Goal: Information Seeking & Learning: Learn about a topic

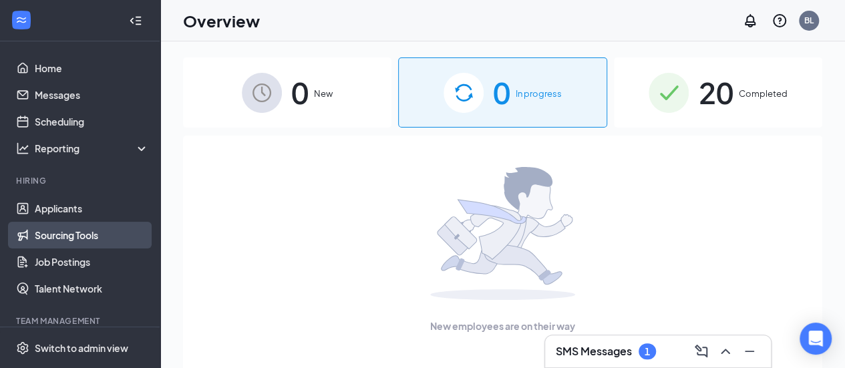
click at [85, 235] on link "Sourcing Tools" at bounding box center [92, 235] width 114 height 27
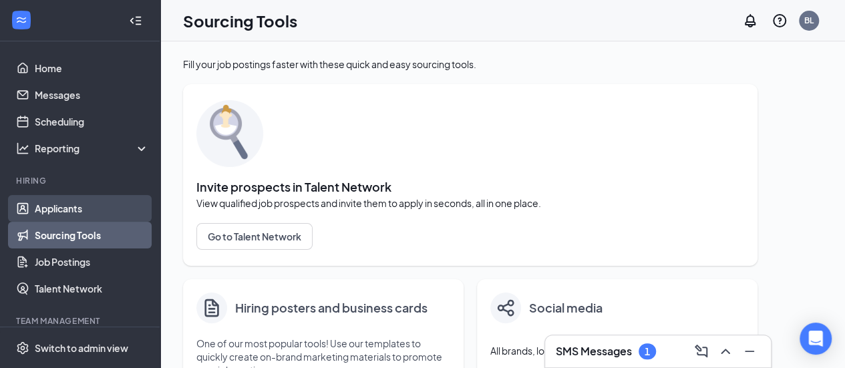
click at [77, 209] on link "Applicants" at bounding box center [92, 208] width 114 height 27
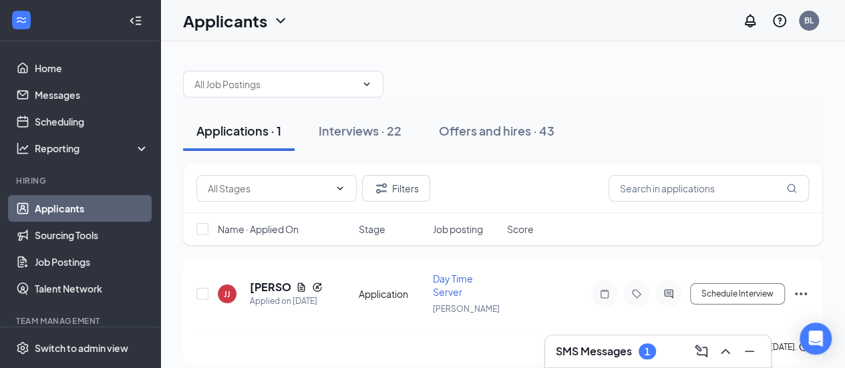
click at [569, 51] on div "Applications · 1 Interviews · 22 Offers and hires · 43 Filters Name · Applied O…" at bounding box center [502, 210] width 685 height 339
drag, startPoint x: 371, startPoint y: 124, endPoint x: 365, endPoint y: 131, distance: 9.5
click at [365, 130] on div "Interviews · 22" at bounding box center [360, 130] width 83 height 17
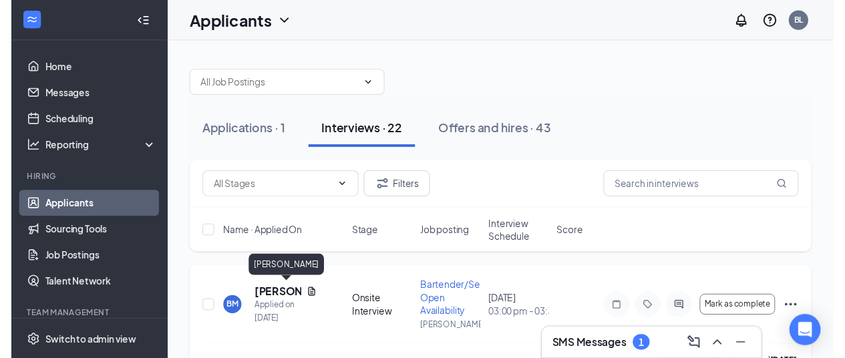
scroll to position [67, 0]
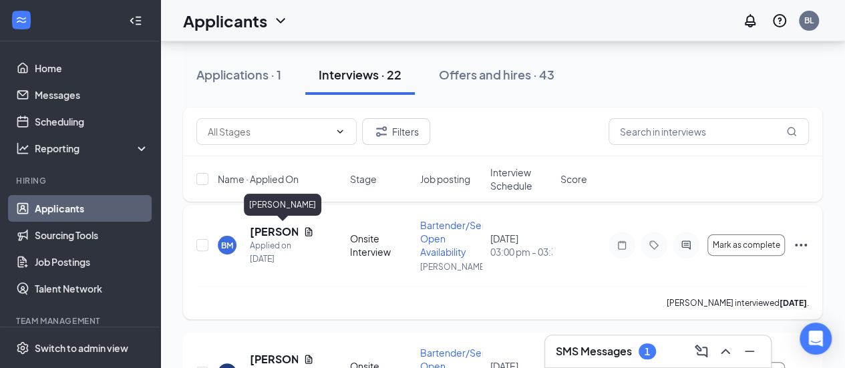
click at [271, 230] on h5 "[PERSON_NAME]" at bounding box center [274, 231] width 48 height 15
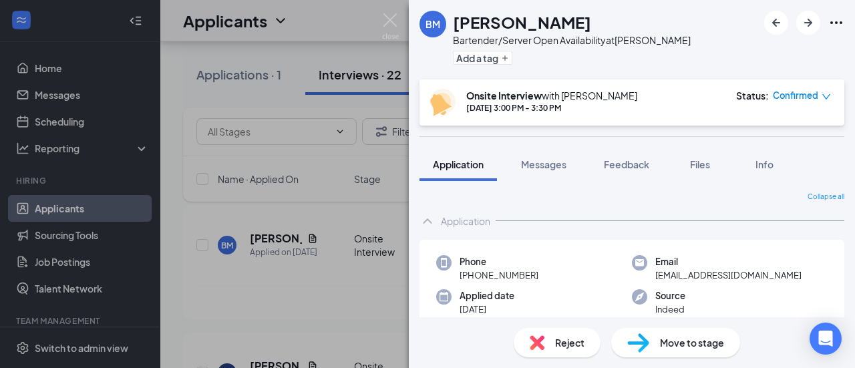
click at [281, 267] on div "BM [PERSON_NAME] Bartender/Server Open Availability at Bowtie Add a tag Onsite …" at bounding box center [427, 184] width 855 height 368
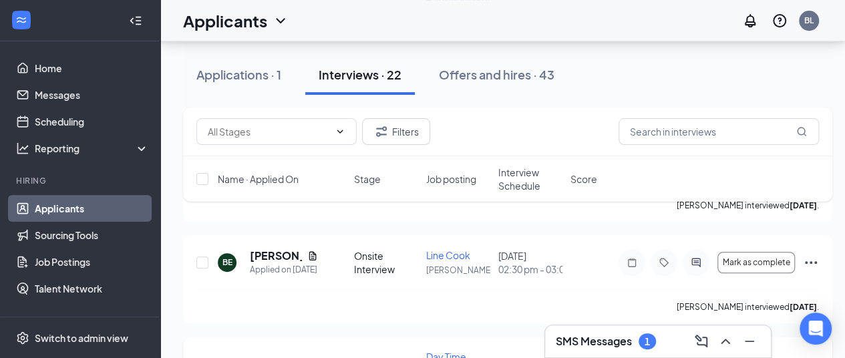
scroll to position [334, 0]
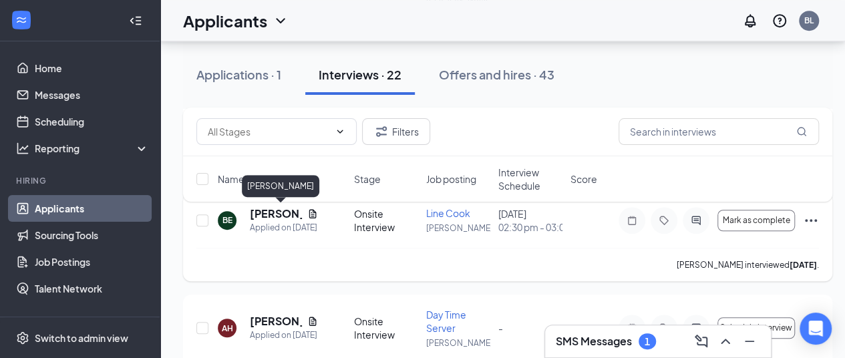
click at [266, 216] on h5 "[PERSON_NAME]" at bounding box center [276, 213] width 52 height 15
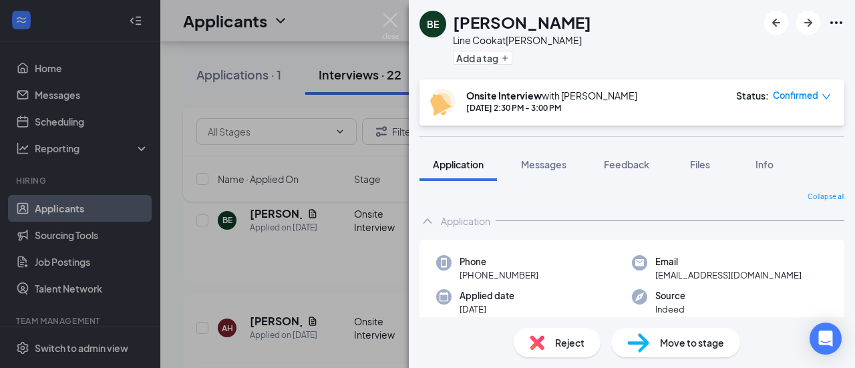
click at [536, 341] on img at bounding box center [537, 342] width 15 height 15
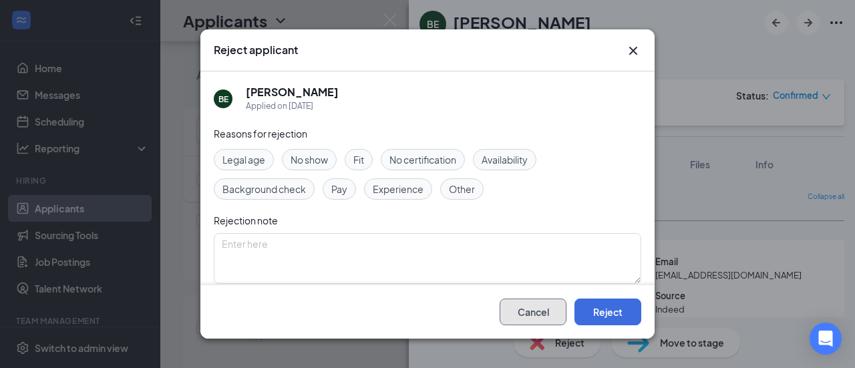
click at [545, 315] on button "Cancel" at bounding box center [533, 312] width 67 height 27
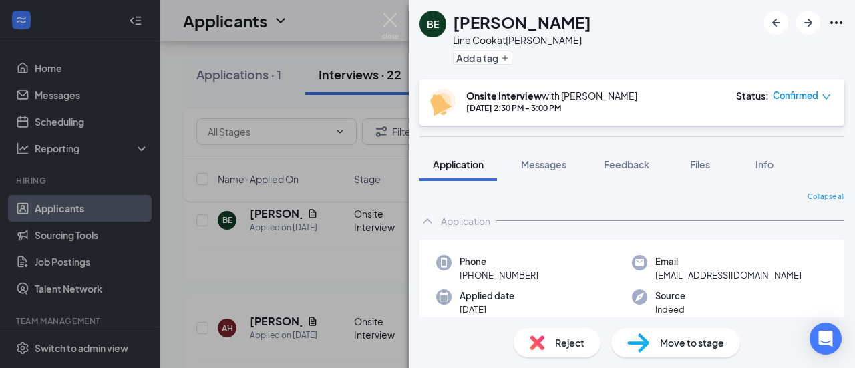
click at [360, 296] on div "BE Binold Estivene Line Cook at Bowtie Add a tag Onsite Interview with [PERSON_…" at bounding box center [427, 184] width 855 height 368
